Goal: Information Seeking & Learning: Learn about a topic

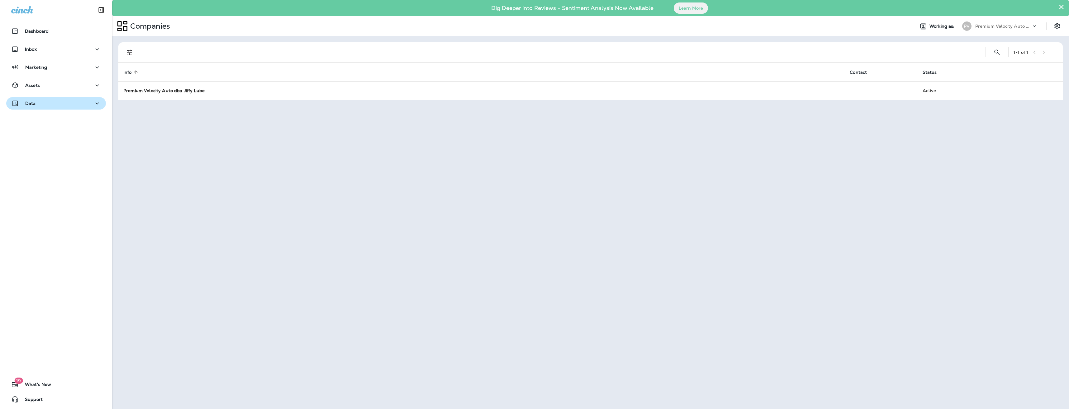
click at [33, 102] on p "Data" at bounding box center [30, 103] width 11 height 5
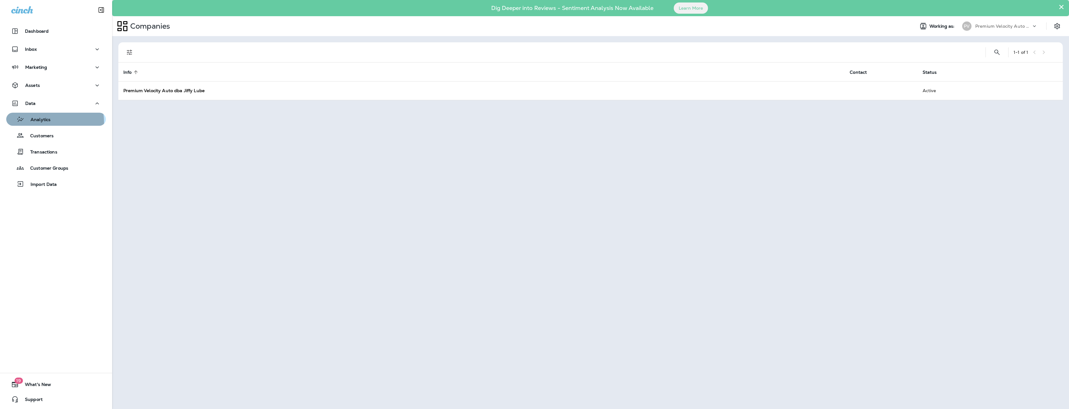
click at [36, 123] on p "Analytics" at bounding box center [37, 120] width 26 height 6
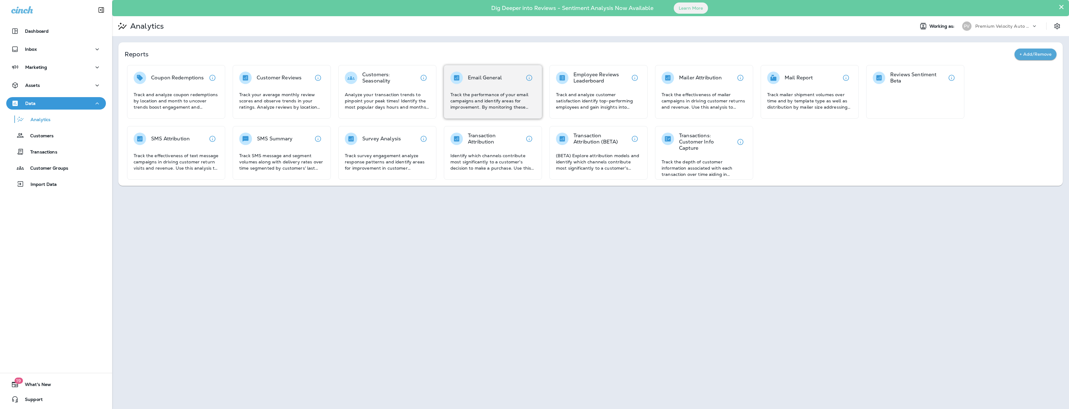
click at [452, 78] on div "Email General Track the performance of your email campaigns and identify areas …" at bounding box center [493, 92] width 98 height 54
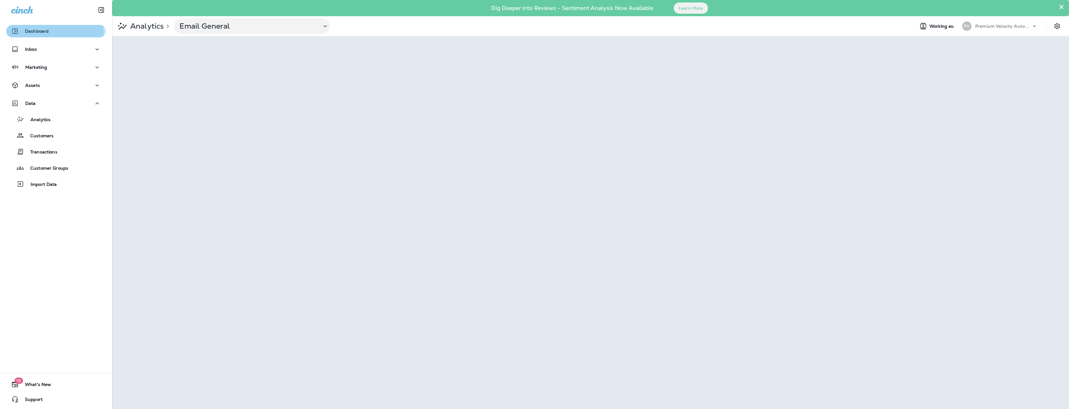
click at [32, 35] on div "Dashboard" at bounding box center [29, 30] width 37 height 7
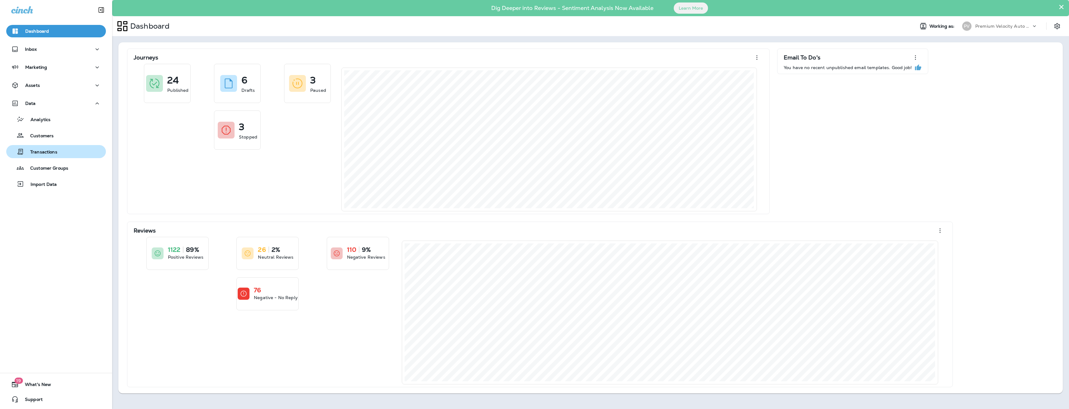
click at [44, 150] on p "Transactions" at bounding box center [40, 152] width 33 height 6
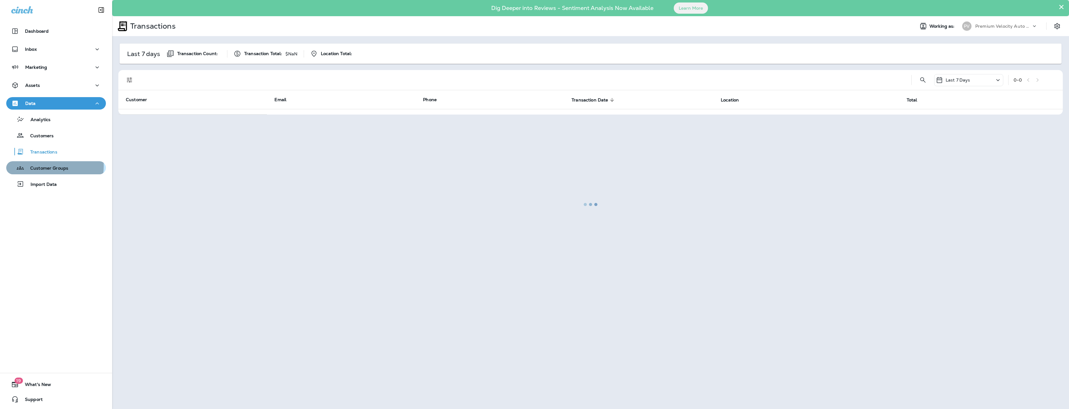
click at [43, 166] on p "Customer Groups" at bounding box center [46, 169] width 44 height 6
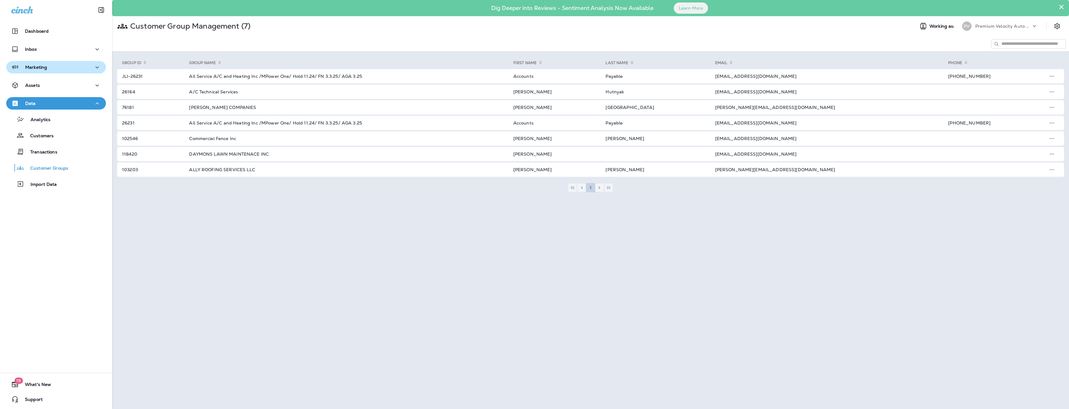
click at [35, 69] on p "Marketing" at bounding box center [36, 67] width 22 height 5
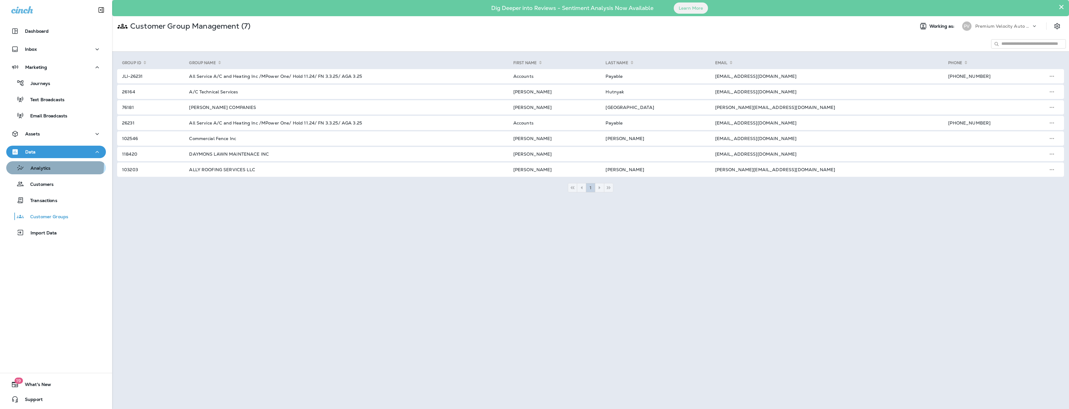
click at [43, 164] on div "Analytics" at bounding box center [30, 167] width 42 height 9
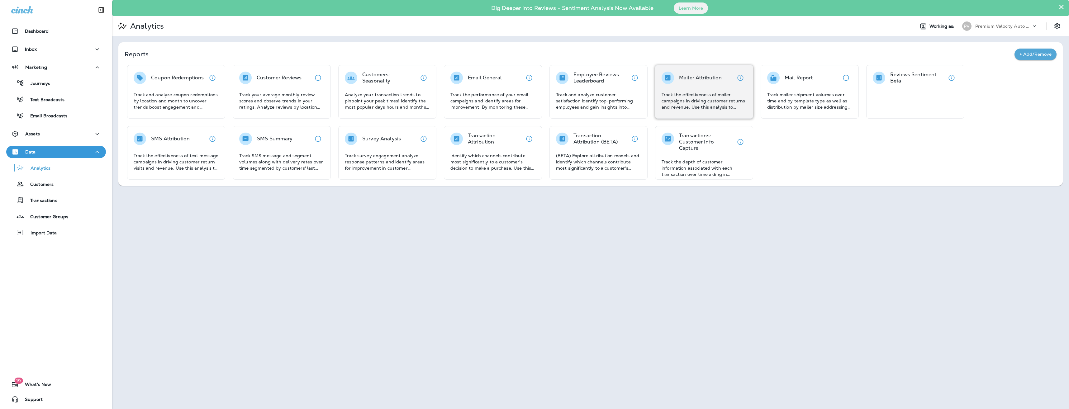
click at [681, 104] on p "Track the effectiveness of mailer campaigns in driving customer returns and rev…" at bounding box center [703, 101] width 85 height 19
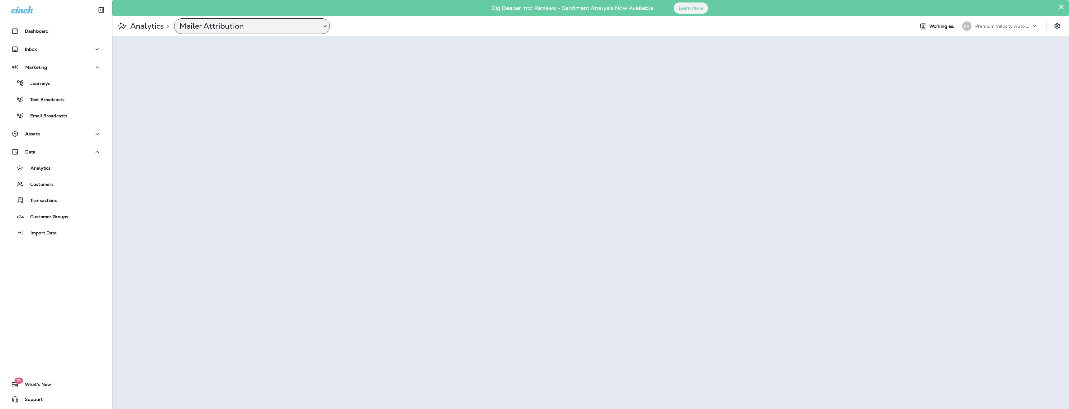
click at [238, 23] on p "Mailer Attribution" at bounding box center [247, 25] width 137 height 9
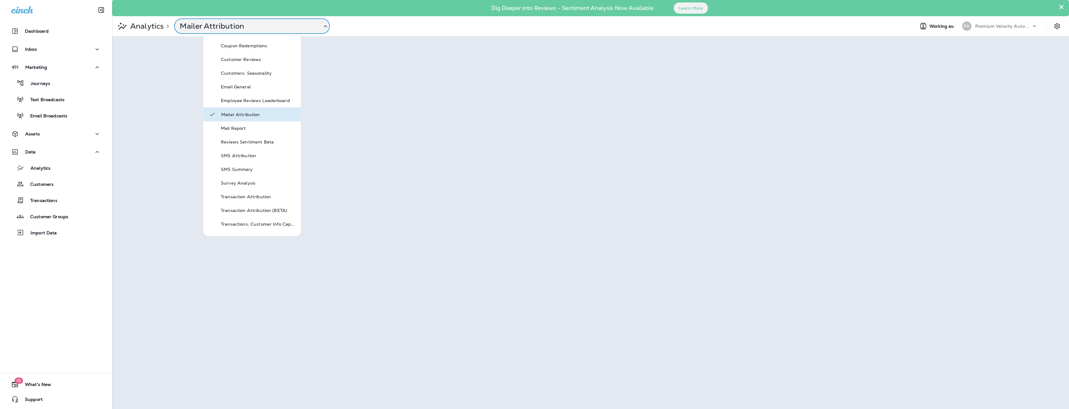
click at [139, 27] on p "Analytics" at bounding box center [146, 25] width 36 height 9
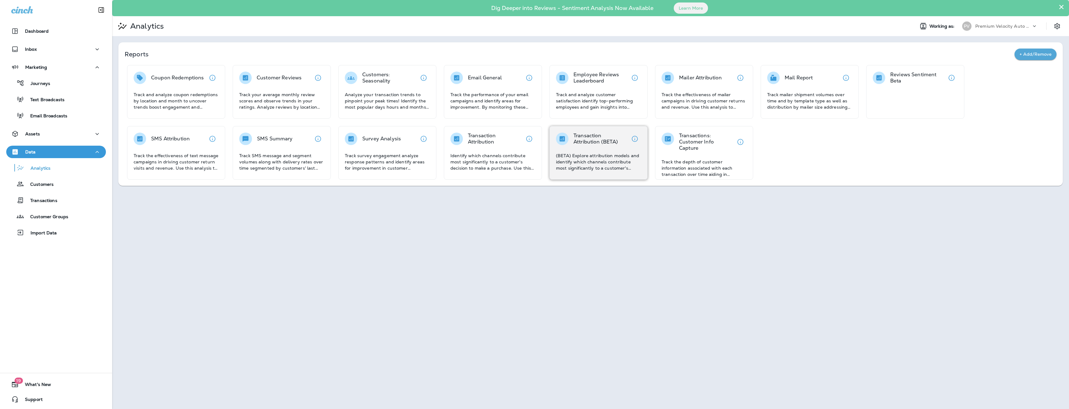
click at [584, 160] on p "(BETA) Explore attribution models and identify which channels contribute most s…" at bounding box center [598, 162] width 85 height 19
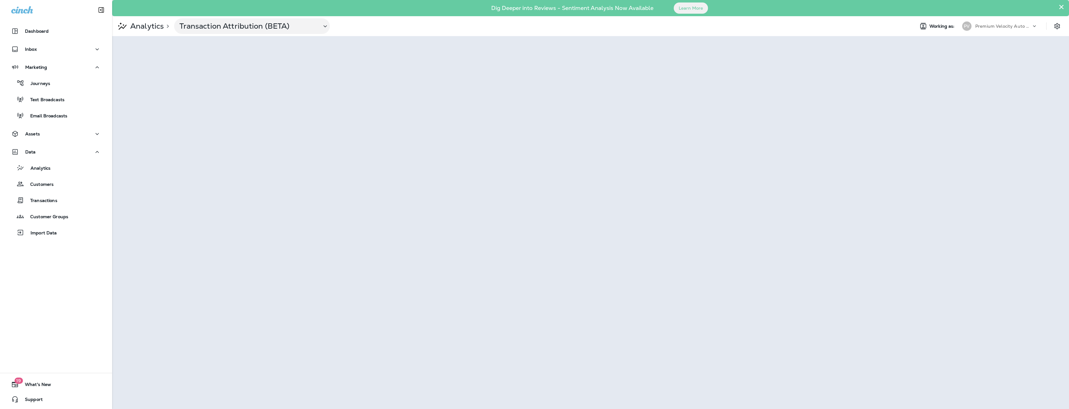
click at [155, 25] on p "Analytics" at bounding box center [146, 25] width 36 height 9
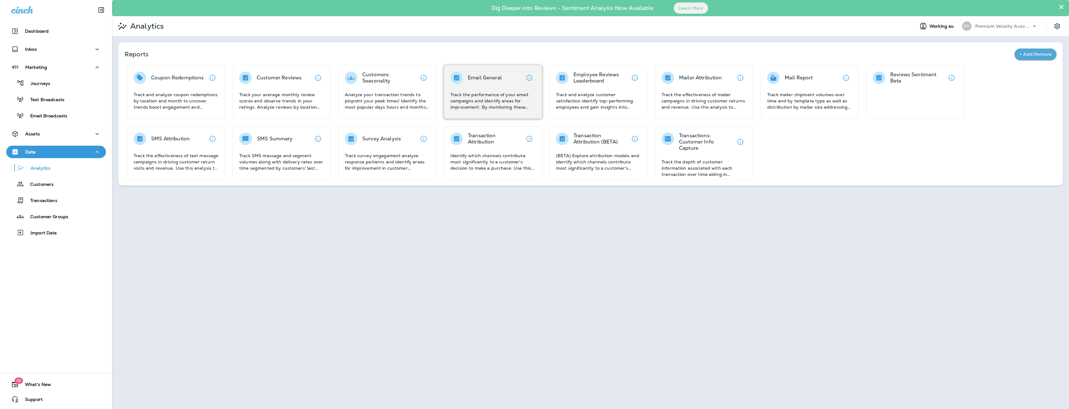
click at [471, 94] on p "Track the performance of your email campaigns and identify areas for improvemen…" at bounding box center [492, 101] width 85 height 19
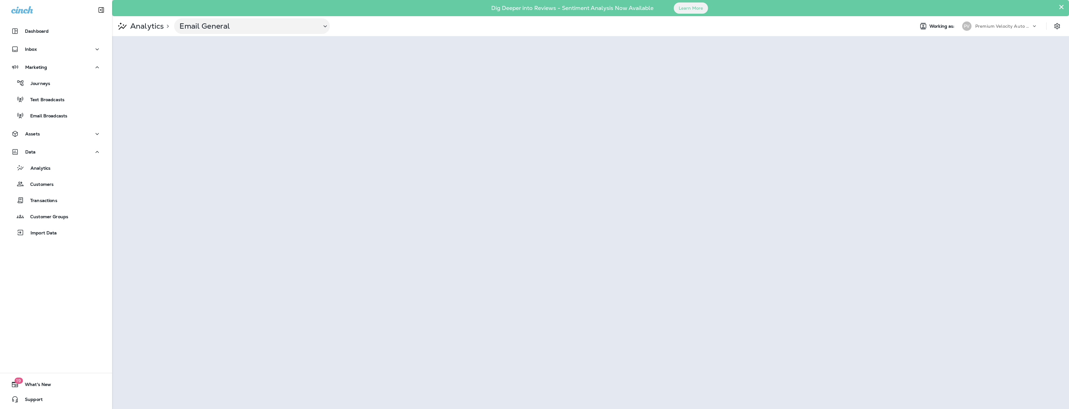
click at [151, 26] on p "Analytics" at bounding box center [146, 25] width 36 height 9
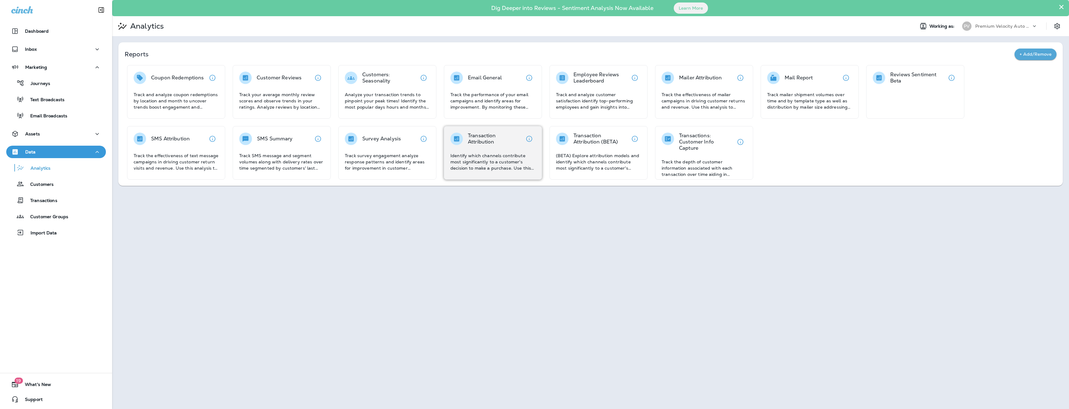
click at [473, 159] on p "Identify which channels contribute most significantly to a customer's decision …" at bounding box center [492, 162] width 85 height 19
